Goal: Transaction & Acquisition: Download file/media

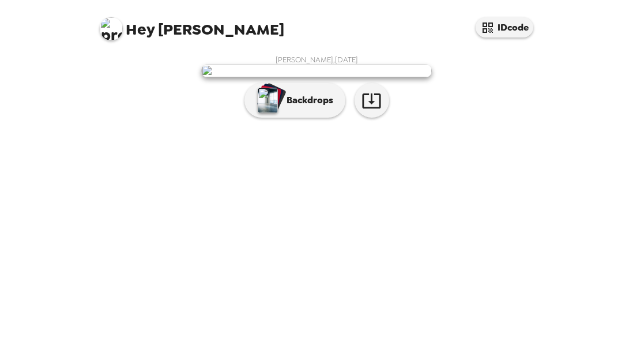
scroll to position [63, 0]
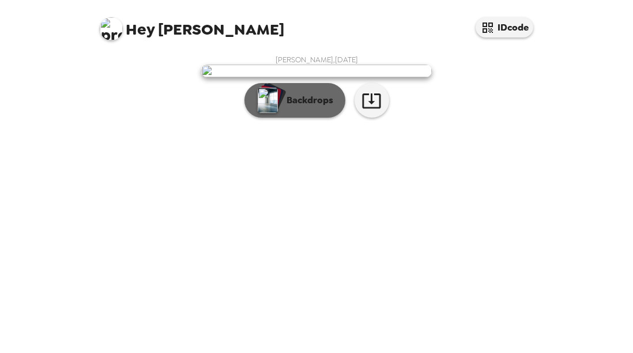
click at [310, 107] on p "Backdrops" at bounding box center [307, 100] width 52 height 14
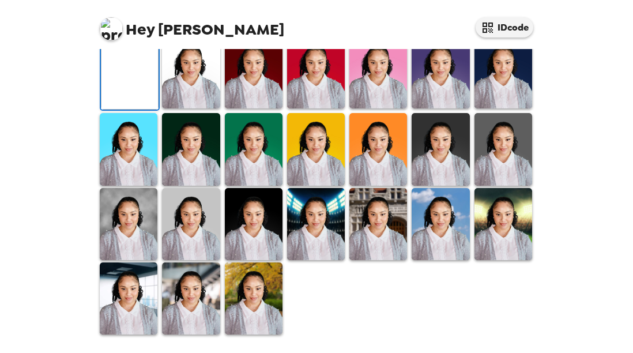
scroll to position [173, 0]
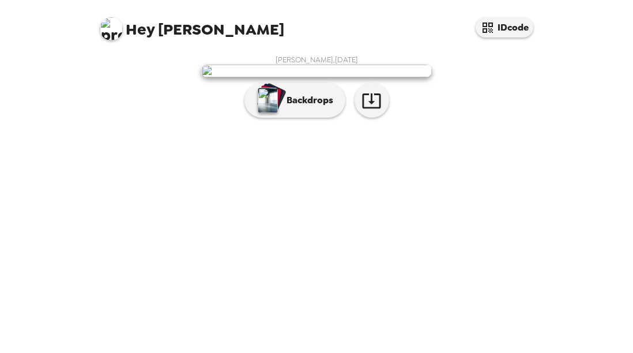
scroll to position [63, 0]
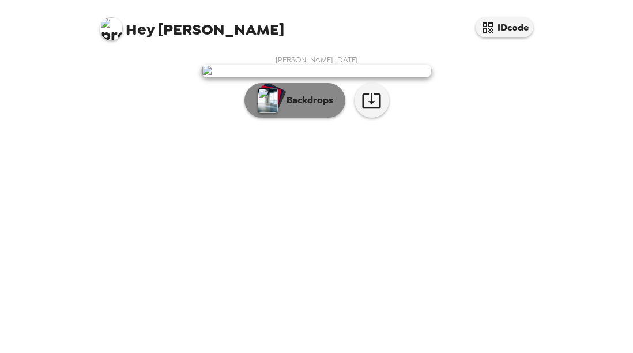
click at [311, 107] on p "Backdrops" at bounding box center [307, 100] width 52 height 14
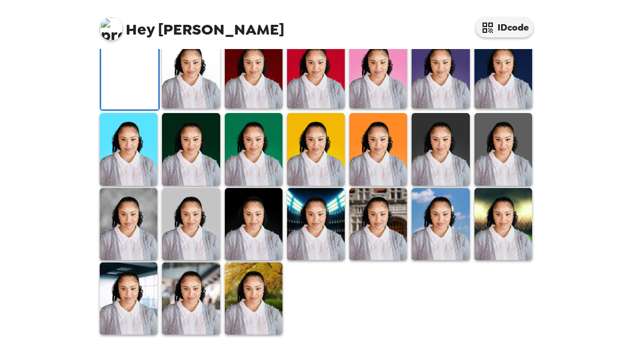
scroll to position [236, 0]
click at [409, 261] on div at bounding box center [440, 224] width 62 height 74
click at [391, 260] on img at bounding box center [378, 224] width 58 height 72
click at [380, 185] on img at bounding box center [378, 149] width 58 height 72
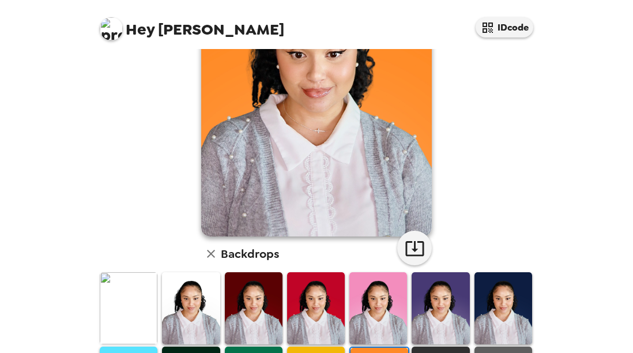
scroll to position [121, 0]
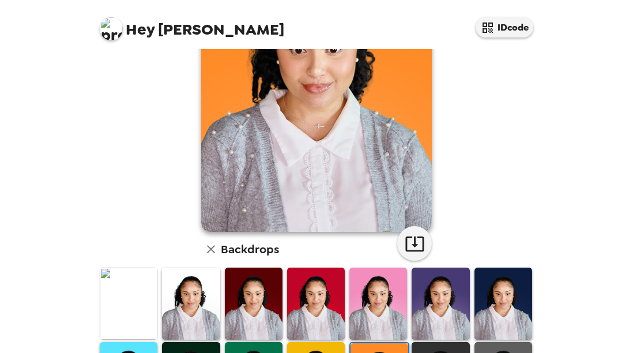
click at [368, 305] on img at bounding box center [378, 303] width 58 height 72
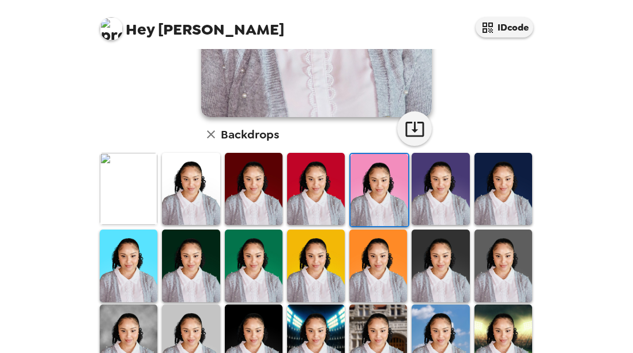
scroll to position [236, 0]
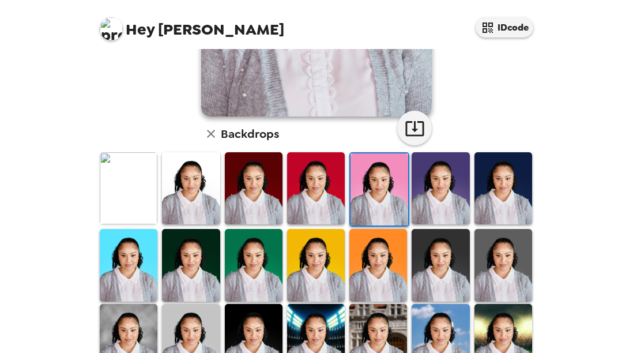
click at [485, 195] on img at bounding box center [503, 188] width 58 height 72
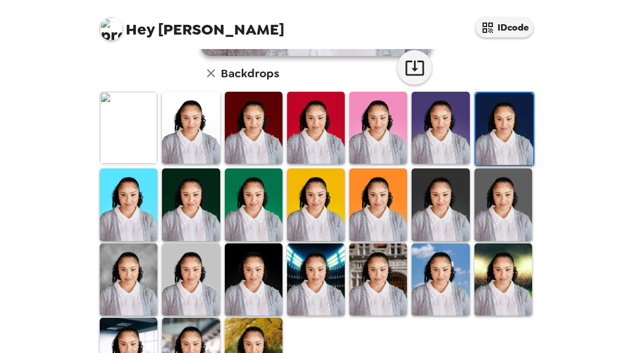
scroll to position [346, 0]
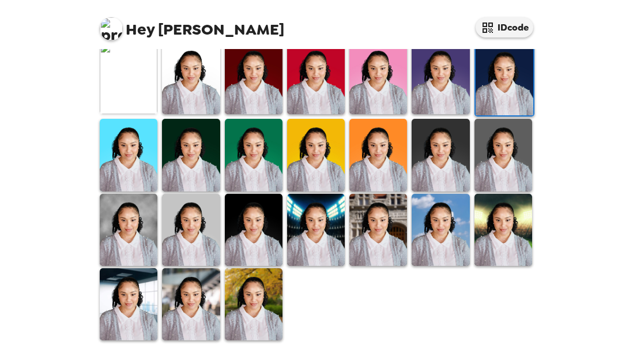
click at [135, 306] on img at bounding box center [129, 304] width 58 height 72
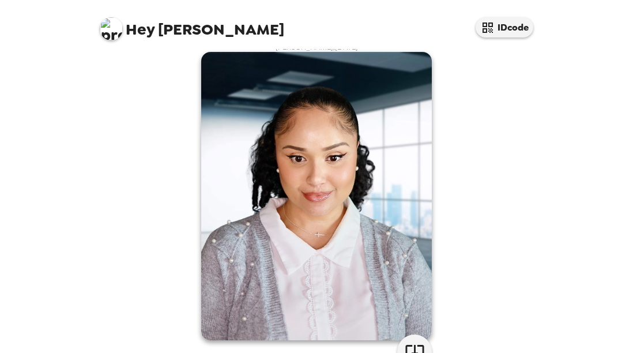
scroll to position [0, 0]
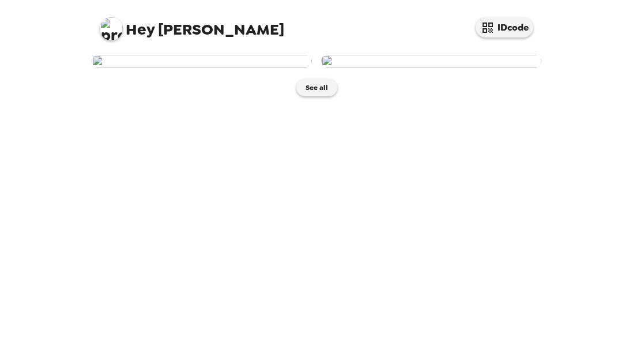
scroll to position [18, 0]
click at [318, 96] on button "See all" at bounding box center [316, 87] width 41 height 17
click at [316, 96] on button "See all" at bounding box center [316, 87] width 41 height 17
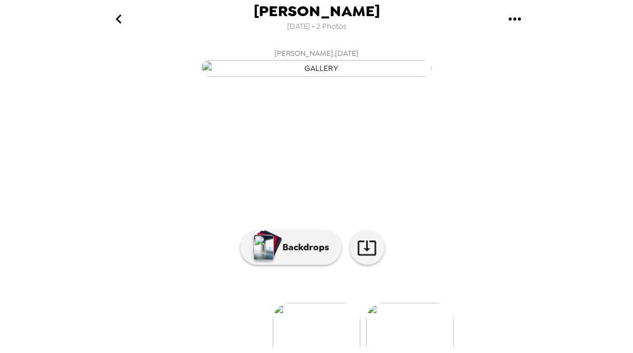
click at [515, 13] on icon "gallery menu" at bounding box center [515, 19] width 18 height 18
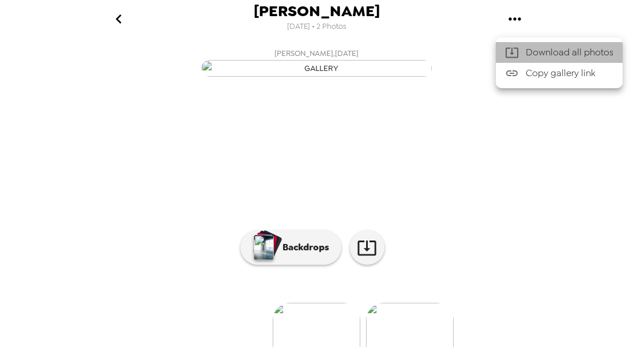
click at [551, 58] on span "Download all photos" at bounding box center [570, 53] width 88 height 14
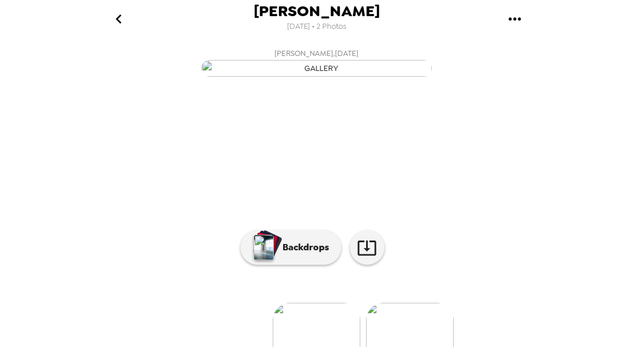
click at [115, 10] on icon "go back" at bounding box center [119, 19] width 18 height 18
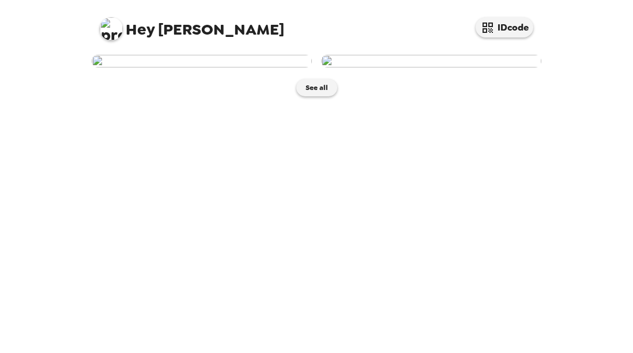
click at [134, 30] on span "Hey" at bounding box center [140, 29] width 29 height 21
click at [215, 25] on span "Hey [PERSON_NAME]" at bounding box center [192, 25] width 184 height 26
